Goal: Subscribe to service/newsletter

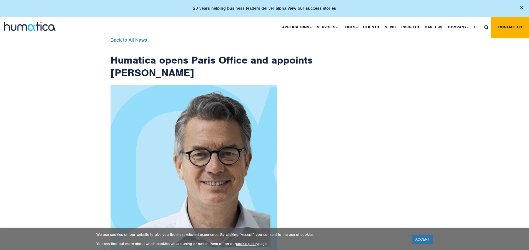
scroll to position [886, 0]
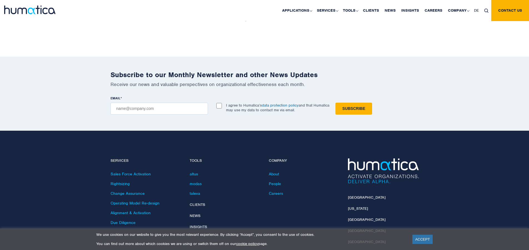
checkbox input "true"
type input "[EMAIL_ADDRESS][DOMAIN_NAME]"
click at [335, 103] on input "Subscribe" at bounding box center [353, 109] width 37 height 12
